Goal: Navigation & Orientation: Find specific page/section

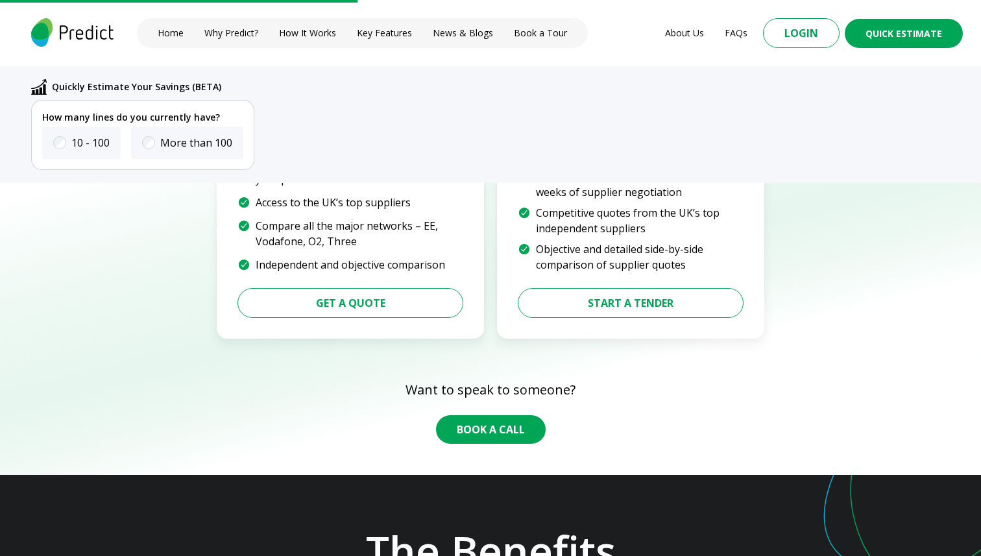
scroll to position [1873, 0]
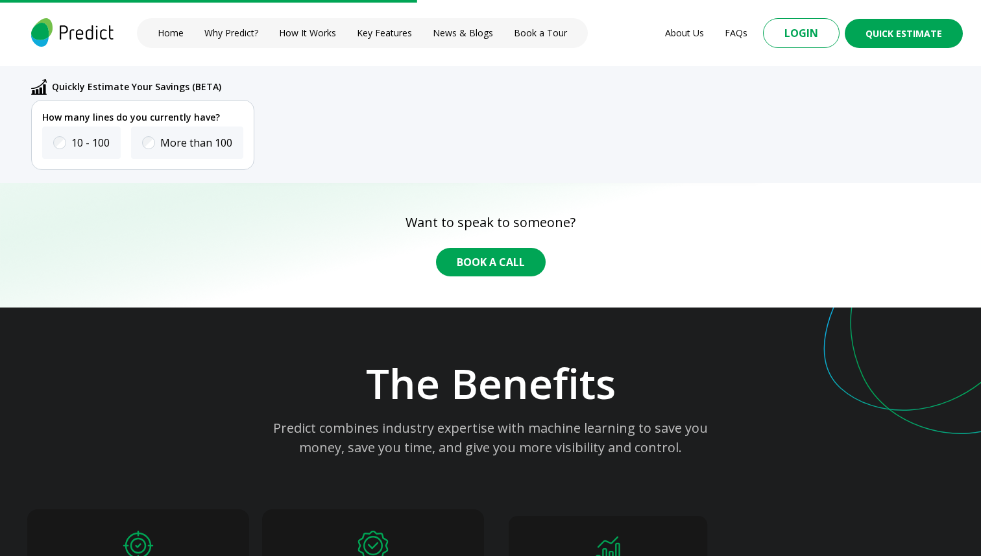
scroll to position [1873, 0]
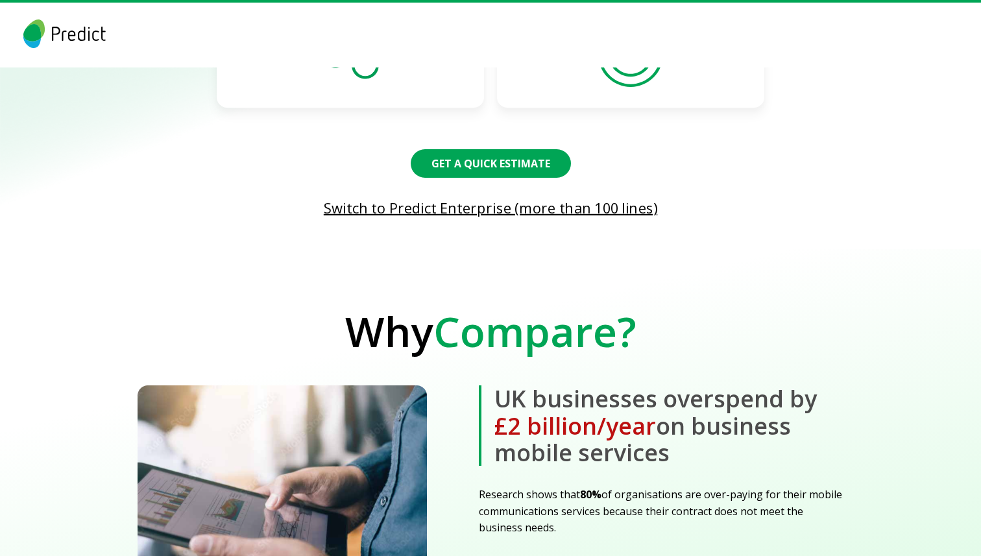
scroll to position [1387, 0]
